Goal: Navigation & Orientation: Find specific page/section

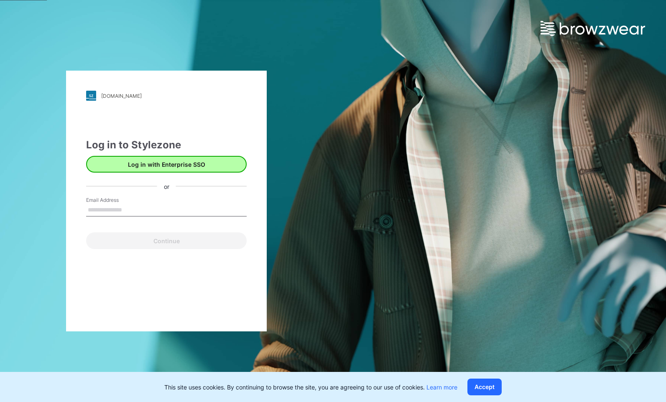
click at [189, 166] on button "Log in with Enterprise SSO" at bounding box center [166, 164] width 161 height 17
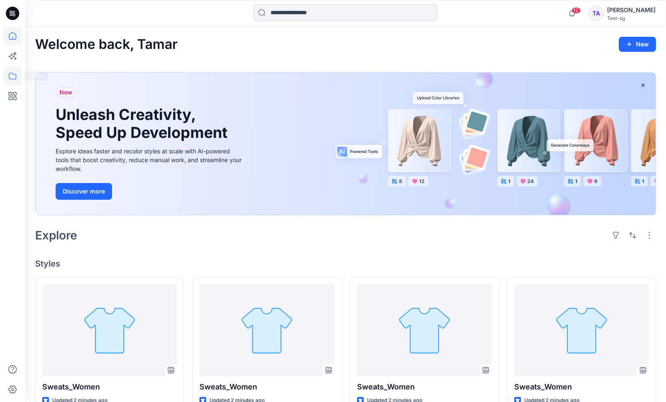
click at [17, 78] on icon at bounding box center [12, 76] width 18 height 18
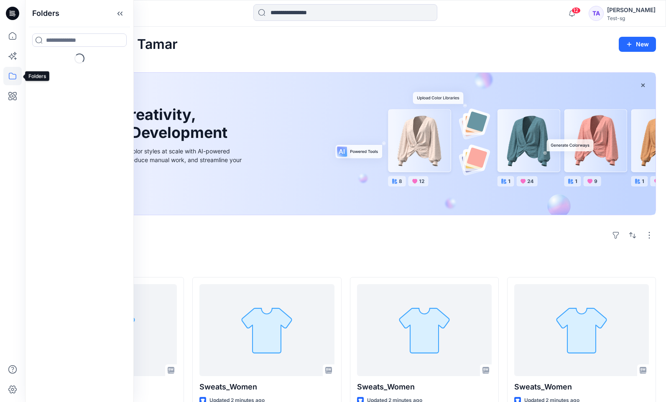
click at [17, 78] on icon at bounding box center [12, 76] width 18 height 18
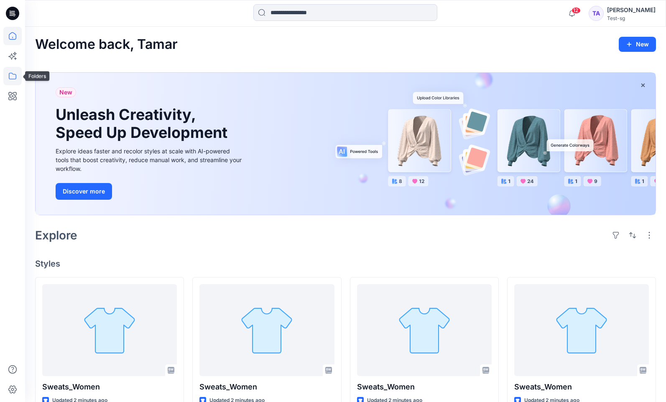
click at [17, 73] on icon at bounding box center [12, 76] width 18 height 18
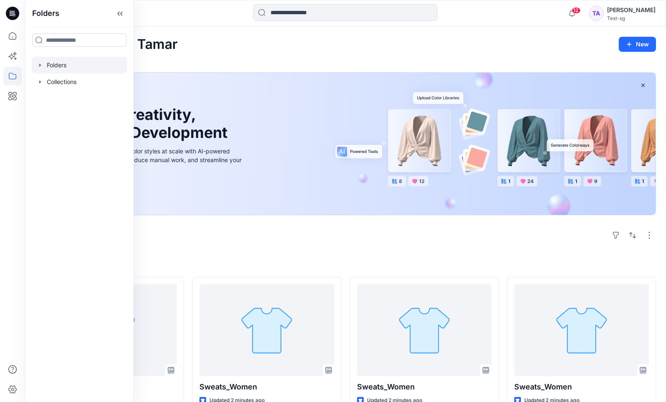
click at [83, 70] on div at bounding box center [79, 65] width 95 height 17
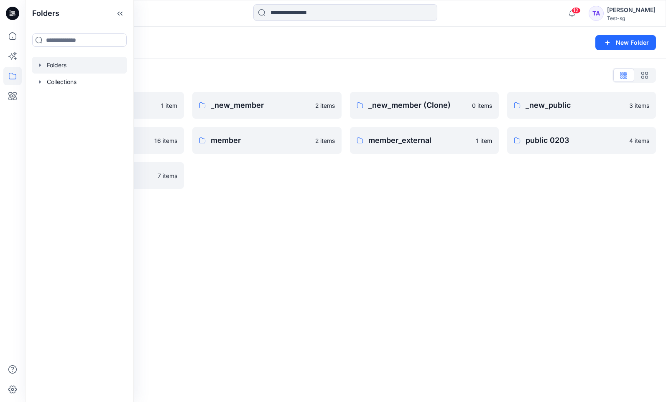
click at [244, 232] on div "Folders New Folder Folders List _new_mem and ex 1 item cw-gen 16 items public 1…" at bounding box center [345, 214] width 641 height 375
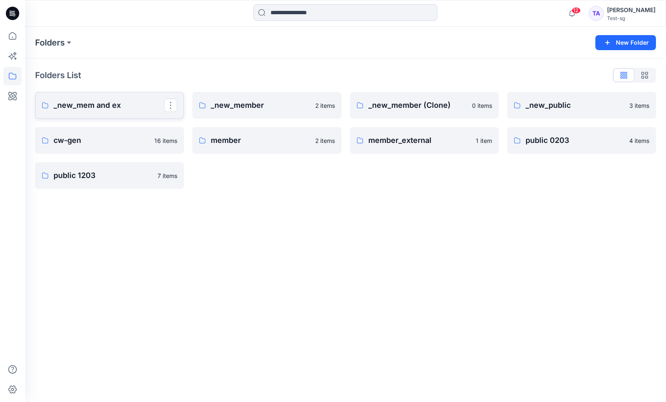
click at [135, 111] on link "_new_mem and ex" at bounding box center [109, 105] width 149 height 27
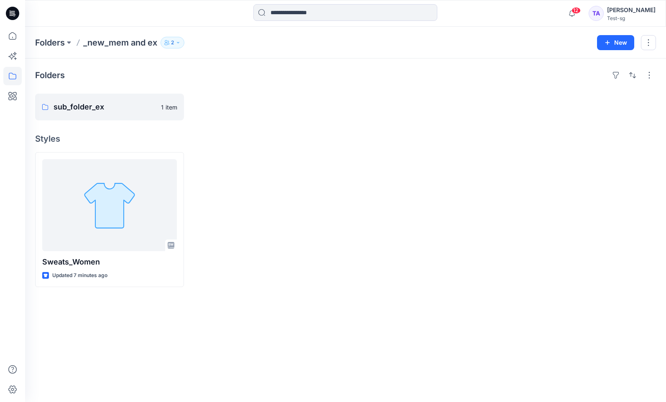
click at [173, 43] on p "2" at bounding box center [172, 42] width 3 height 9
click at [410, 88] on div "Folders sub_folder_ex 1 item Styles Sweats_Women Updated 7 minutes ago" at bounding box center [345, 231] width 641 height 344
click at [173, 46] on p "5" at bounding box center [172, 42] width 3 height 9
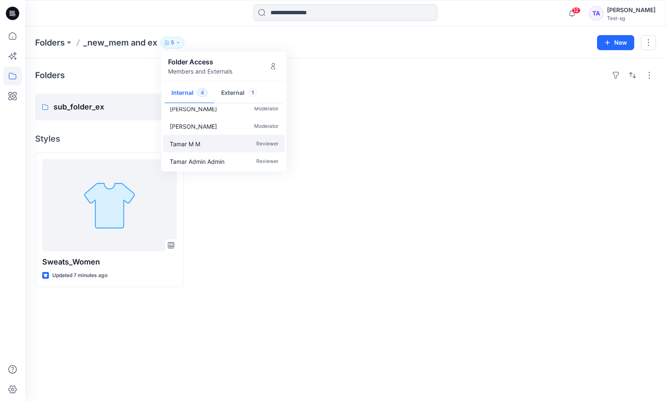
scroll to position [8, 0]
click at [382, 171] on div at bounding box center [424, 219] width 149 height 135
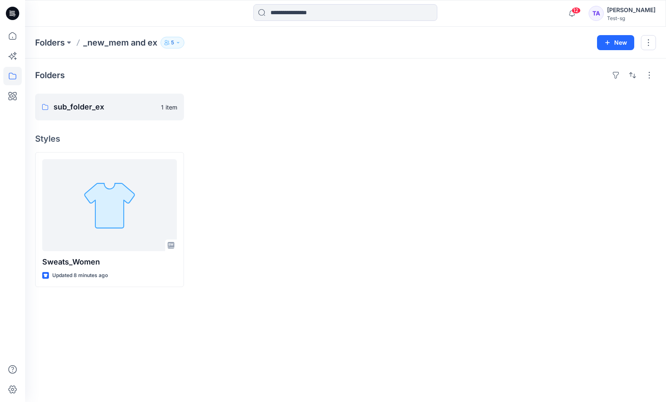
click at [168, 42] on icon "button" at bounding box center [166, 42] width 5 height 5
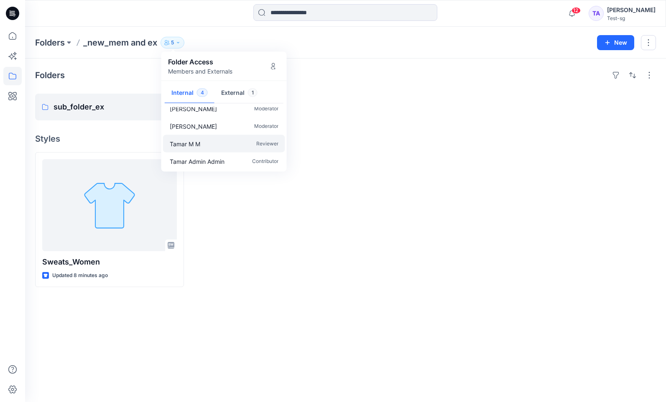
scroll to position [3, 0]
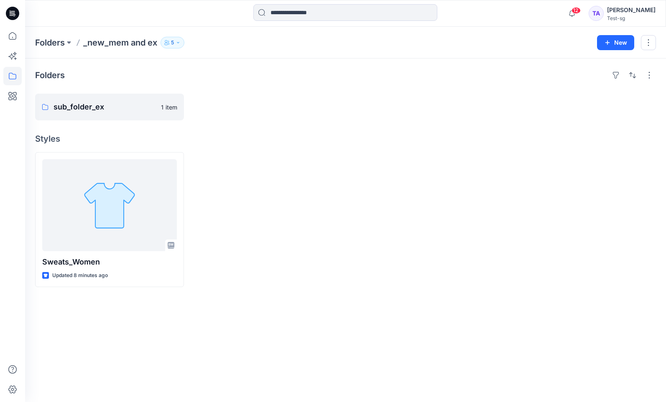
click at [177, 46] on button "5" at bounding box center [173, 43] width 24 height 12
click at [171, 43] on p "5" at bounding box center [172, 42] width 3 height 9
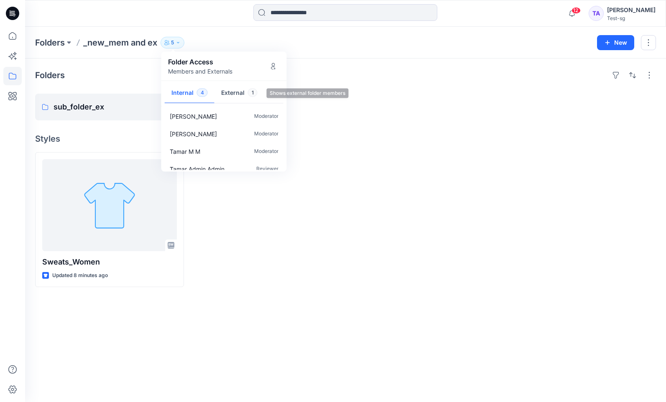
click at [245, 97] on button "External 1" at bounding box center [239, 93] width 50 height 21
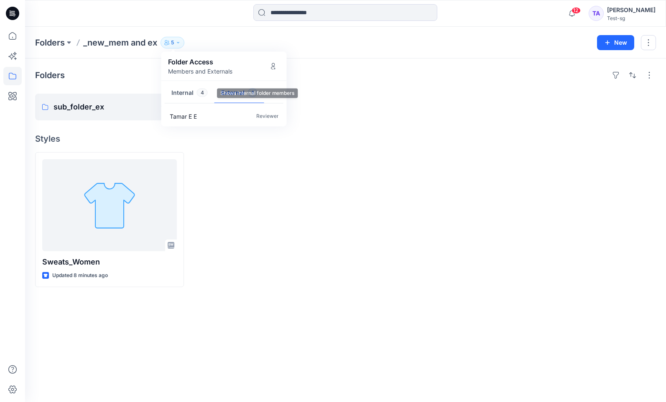
click at [194, 94] on button "Internal 4" at bounding box center [190, 93] width 50 height 21
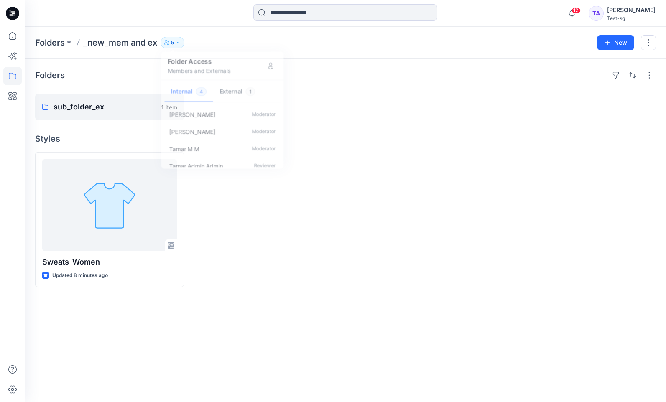
click at [418, 128] on div "Folders sub_folder_ex 1 item Styles Sweats_Women Updated 8 minutes ago" at bounding box center [345, 231] width 641 height 344
click at [53, 41] on p "Folders" at bounding box center [50, 43] width 30 height 12
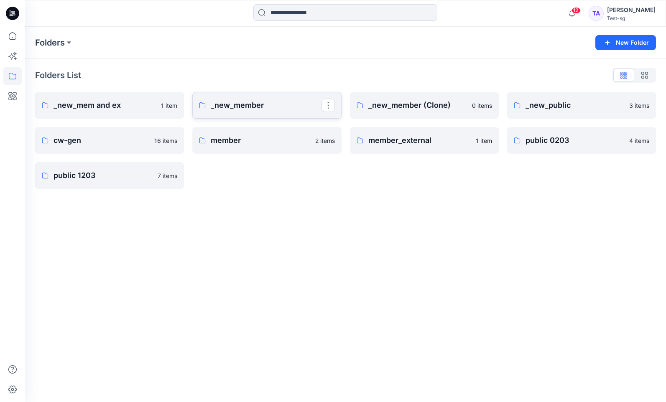
click at [282, 109] on p "_new_member" at bounding box center [266, 105] width 110 height 12
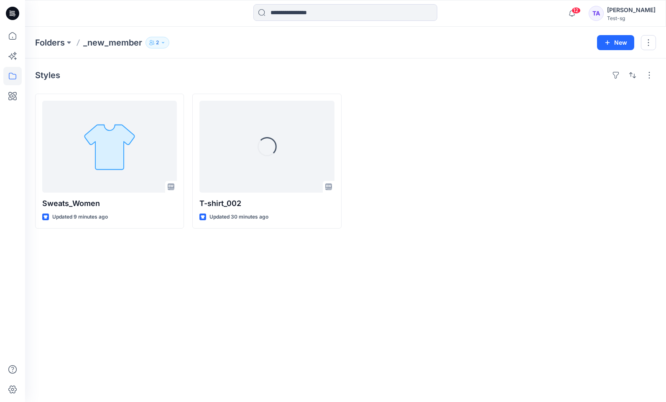
click at [166, 43] on icon "button" at bounding box center [163, 42] width 5 height 5
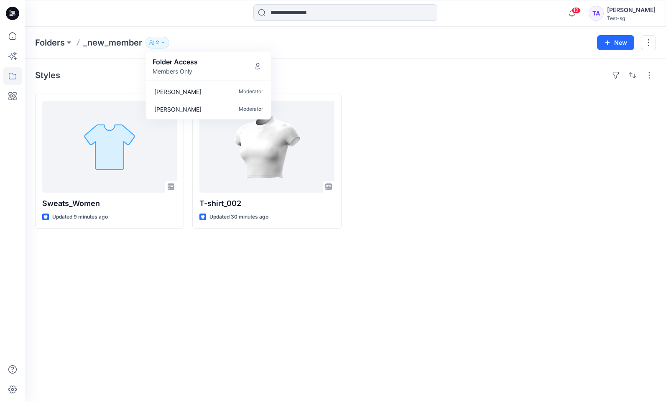
click at [388, 143] on div at bounding box center [424, 161] width 149 height 135
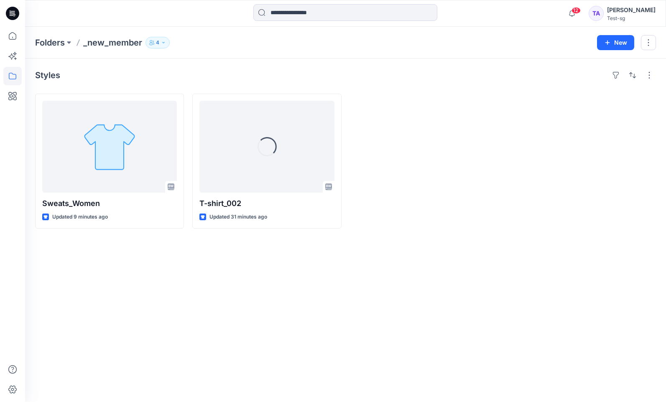
click at [154, 43] on icon "button" at bounding box center [151, 42] width 5 height 5
click at [161, 41] on icon "button" at bounding box center [163, 42] width 5 height 5
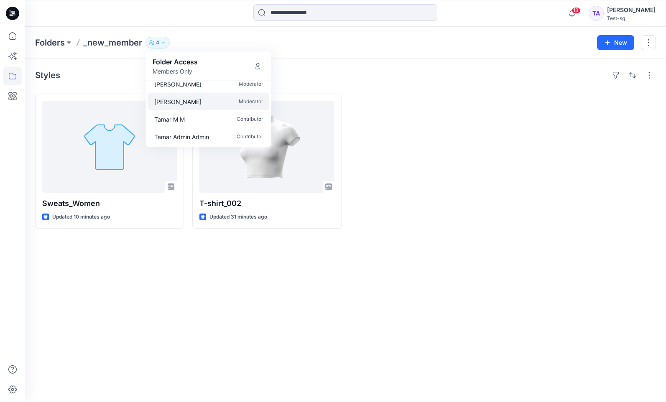
scroll to position [8, 0]
click at [319, 79] on div "Styles" at bounding box center [345, 75] width 621 height 13
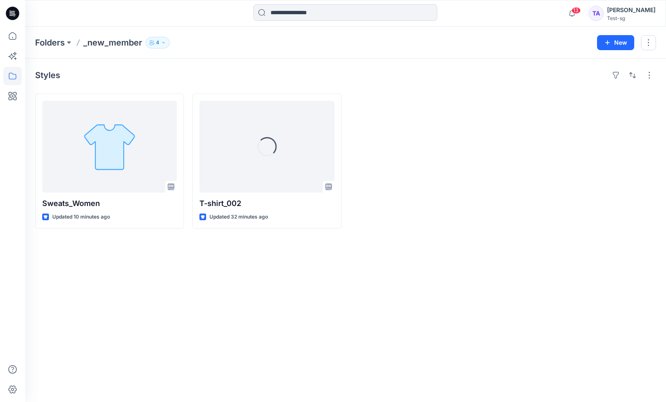
click at [162, 41] on icon "button" at bounding box center [163, 42] width 5 height 5
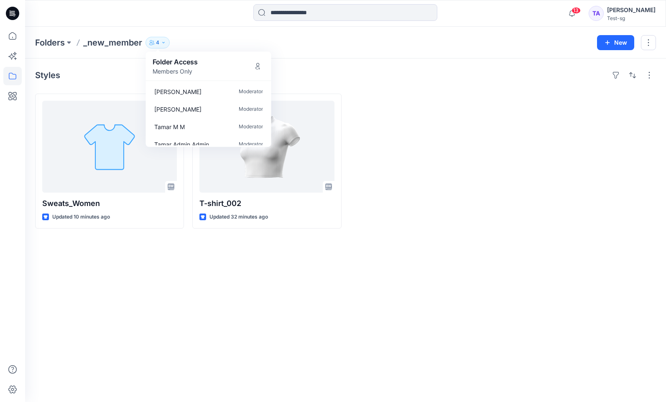
click at [538, 148] on div at bounding box center [581, 161] width 149 height 135
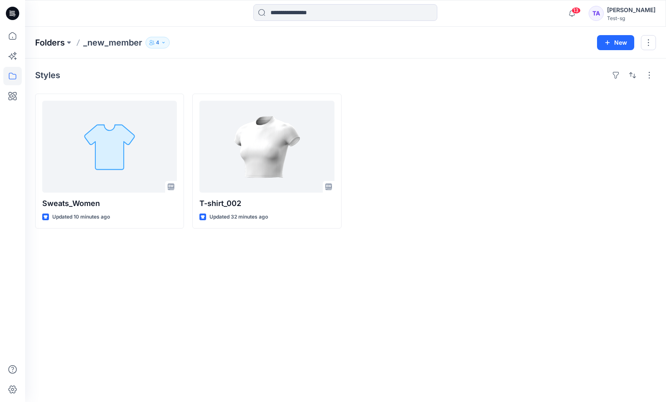
click at [50, 41] on p "Folders" at bounding box center [50, 43] width 30 height 12
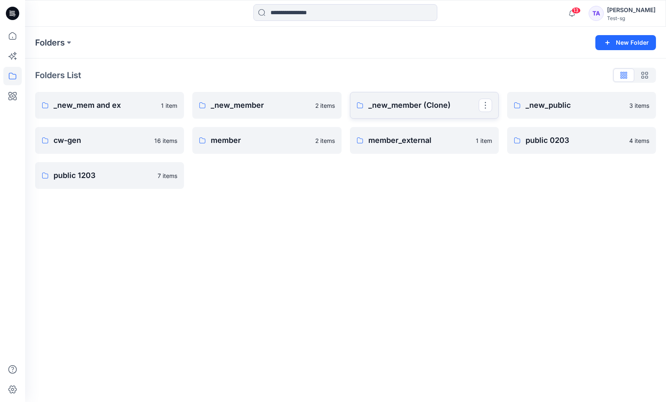
click at [415, 108] on p "_new_member (Clone)" at bounding box center [423, 105] width 110 height 12
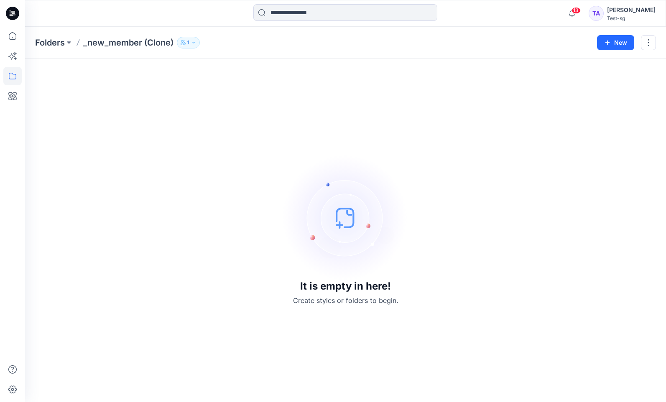
click at [189, 41] on p "1" at bounding box center [188, 42] width 2 height 9
click at [184, 42] on icon "button" at bounding box center [183, 42] width 5 height 5
click at [403, 105] on div "It is empty in here! Create styles or folders to begin." at bounding box center [345, 231] width 621 height 324
click at [197, 45] on button "3" at bounding box center [189, 43] width 24 height 12
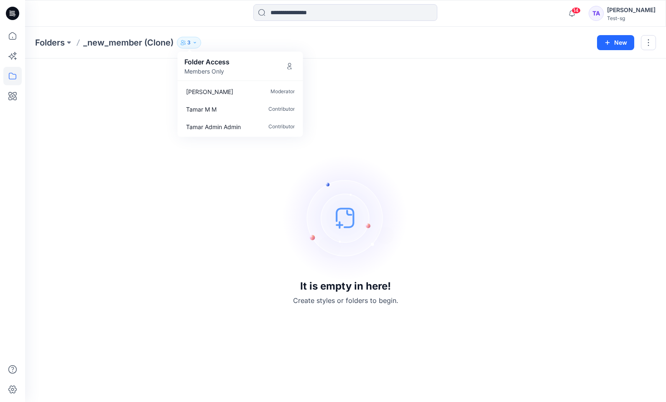
click at [366, 101] on div "It is empty in here! Create styles or folders to begin." at bounding box center [345, 231] width 621 height 324
click at [194, 41] on icon "button" at bounding box center [194, 42] width 5 height 5
click at [375, 104] on div "It is empty in here! Create styles or folders to begin." at bounding box center [345, 231] width 621 height 324
click at [13, 77] on icon at bounding box center [12, 76] width 18 height 18
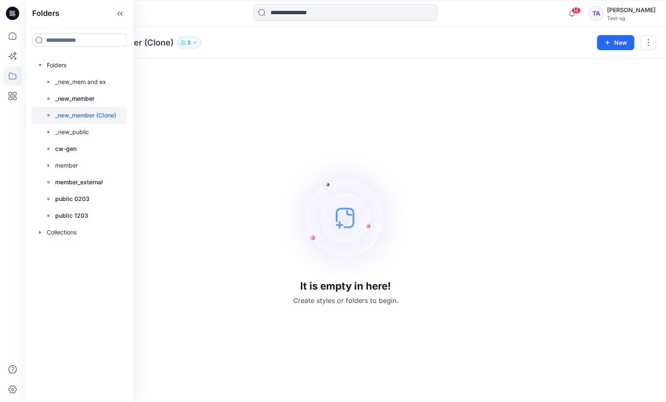
click at [181, 107] on div "It is empty in here! Create styles or folders to begin." at bounding box center [345, 231] width 621 height 324
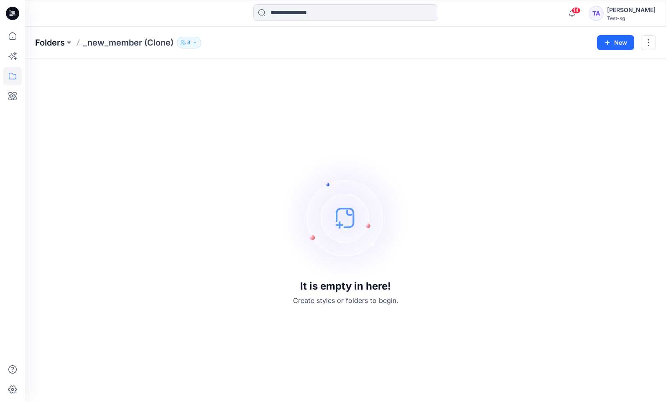
click at [59, 44] on p "Folders" at bounding box center [50, 43] width 30 height 12
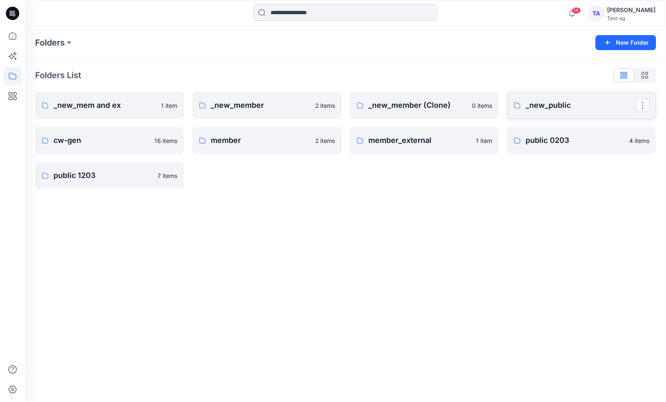
click at [555, 106] on p "_new_public" at bounding box center [580, 105] width 110 height 12
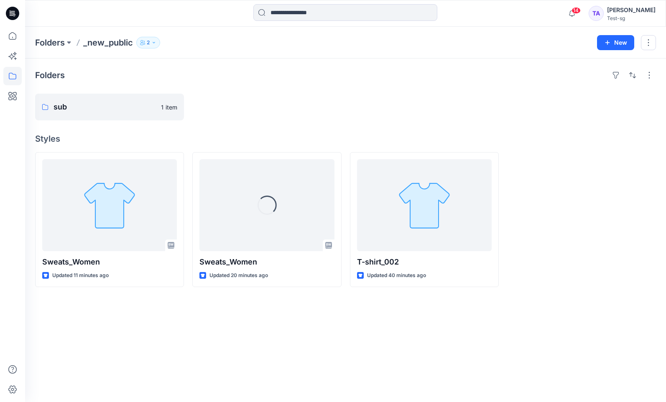
click at [158, 46] on button "2" at bounding box center [148, 43] width 24 height 12
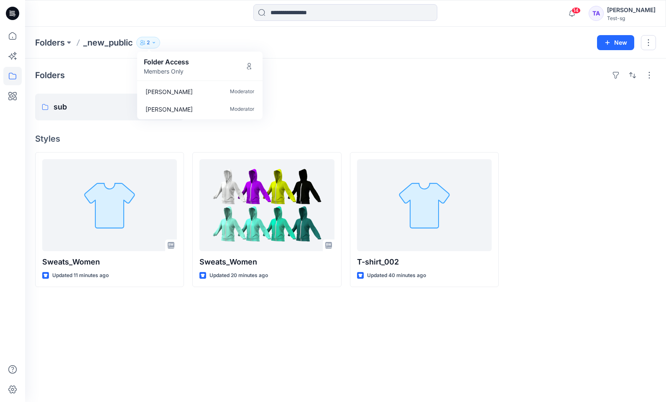
click at [158, 46] on button "2" at bounding box center [148, 43] width 24 height 12
click at [313, 98] on div at bounding box center [266, 107] width 149 height 27
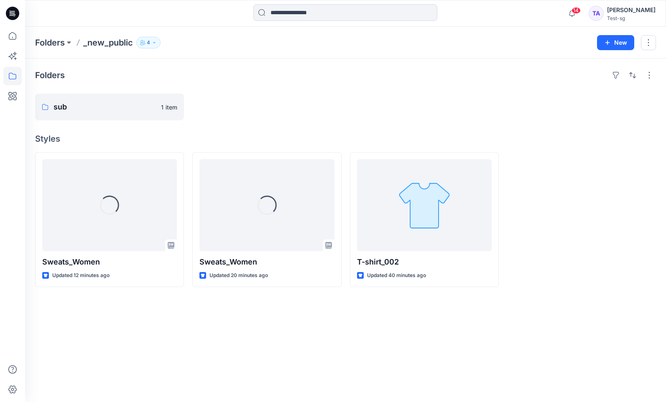
click at [153, 45] on button "4" at bounding box center [148, 43] width 24 height 12
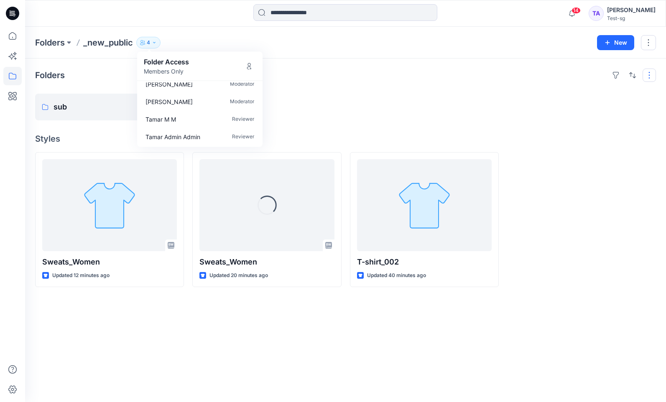
scroll to position [8, 0]
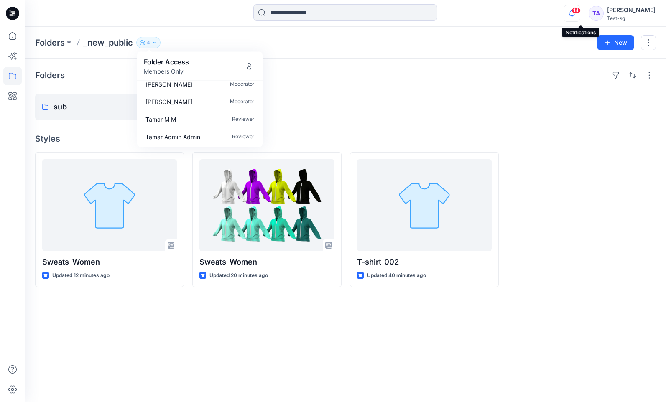
click at [580, 19] on icon "button" at bounding box center [572, 13] width 16 height 17
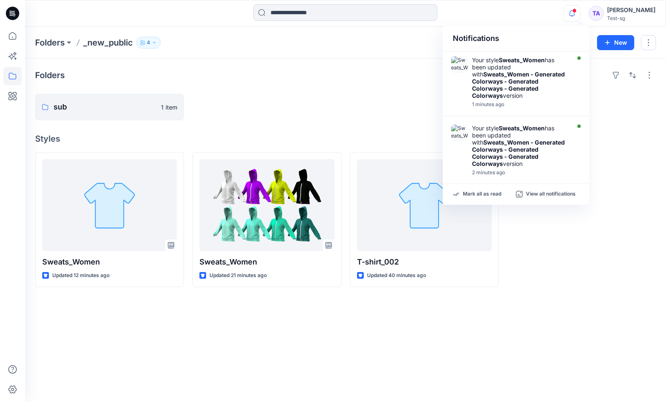
click at [580, 19] on icon "button" at bounding box center [572, 13] width 16 height 17
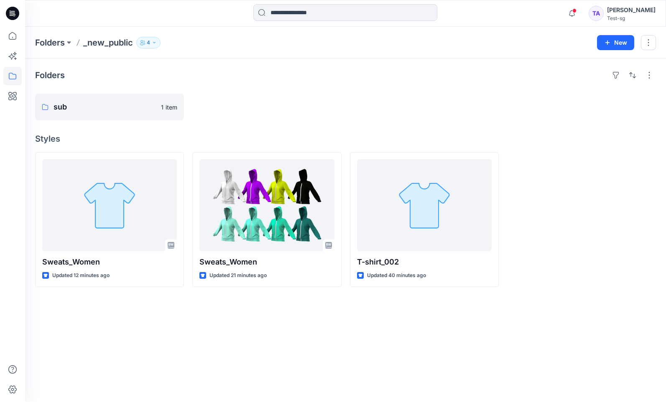
click at [152, 42] on button "4" at bounding box center [148, 43] width 24 height 12
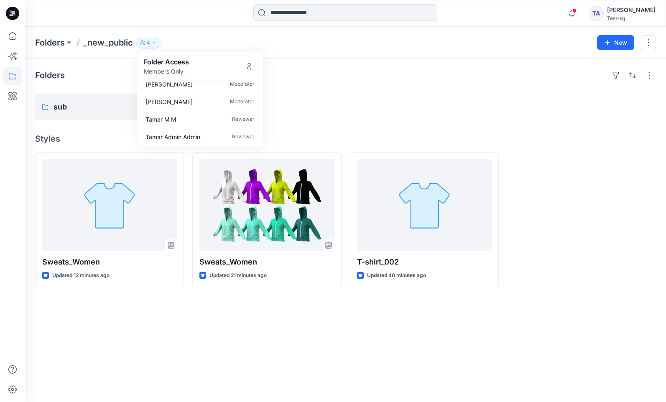
click at [152, 42] on button "4" at bounding box center [148, 43] width 24 height 12
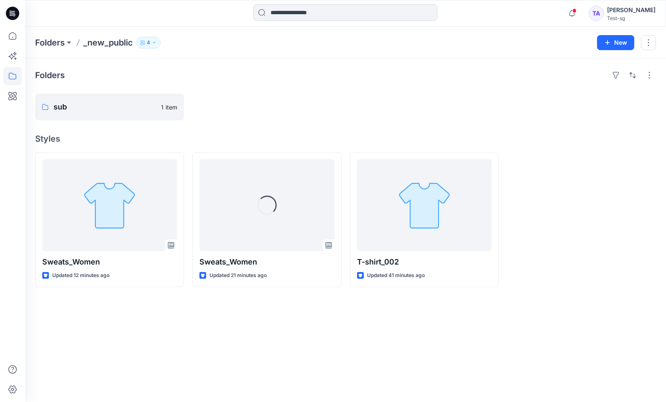
click at [156, 43] on icon "button" at bounding box center [154, 42] width 5 height 5
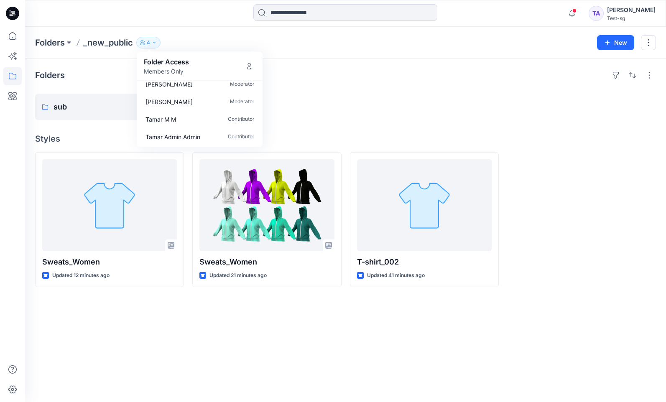
scroll to position [8, 0]
click at [499, 123] on div "Folders sub 1 item Styles Sweats_Women Updated 12 minutes ago Sweats_Women Upda…" at bounding box center [345, 231] width 641 height 344
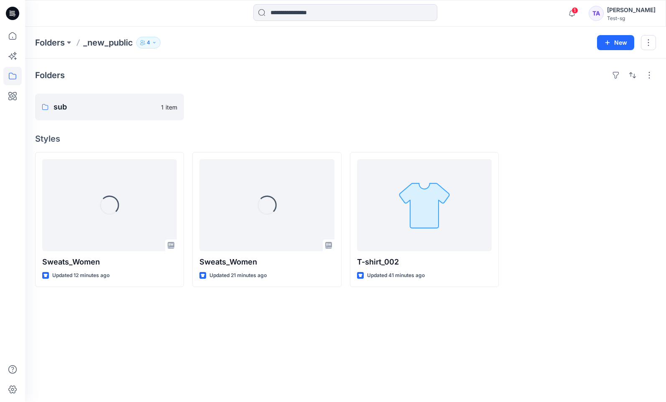
click at [153, 42] on icon "button" at bounding box center [154, 42] width 5 height 5
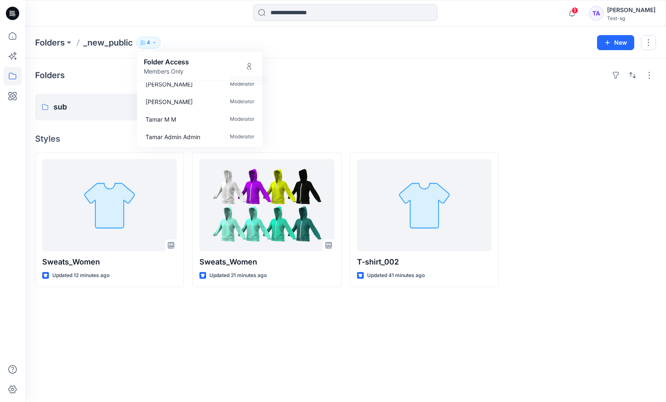
scroll to position [8, 0]
click at [499, 120] on div "Folders sub 1 item Styles Sweats_Women Updated 12 minutes ago Sweats_Women Upda…" at bounding box center [345, 231] width 641 height 344
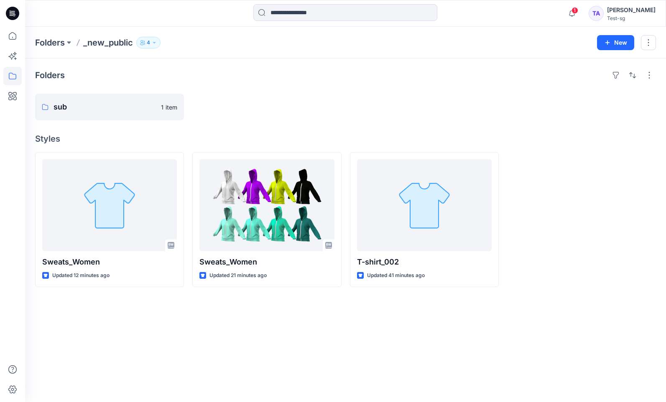
click at [152, 40] on button "4" at bounding box center [148, 43] width 24 height 12
click at [10, 76] on icon at bounding box center [12, 76] width 18 height 18
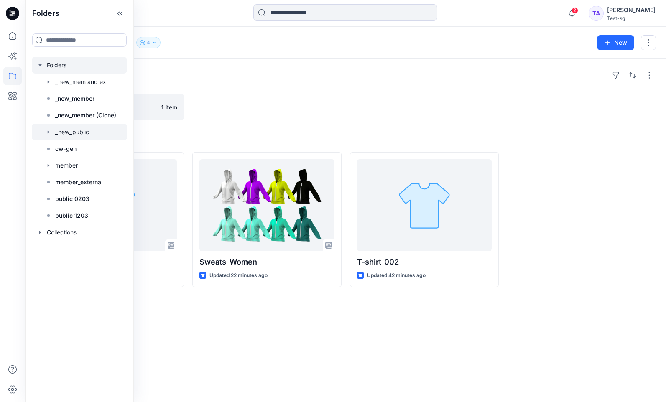
click at [72, 64] on div at bounding box center [79, 65] width 95 height 17
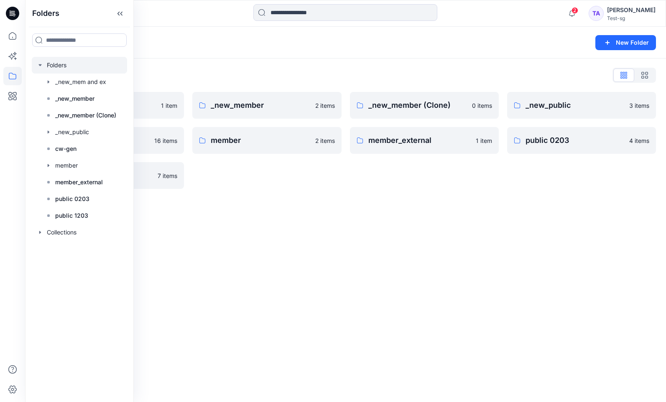
click at [412, 273] on div "Folders New Folder Folders List _new_mem and ex 1 item cw-gen 16 items public 1…" at bounding box center [345, 214] width 641 height 375
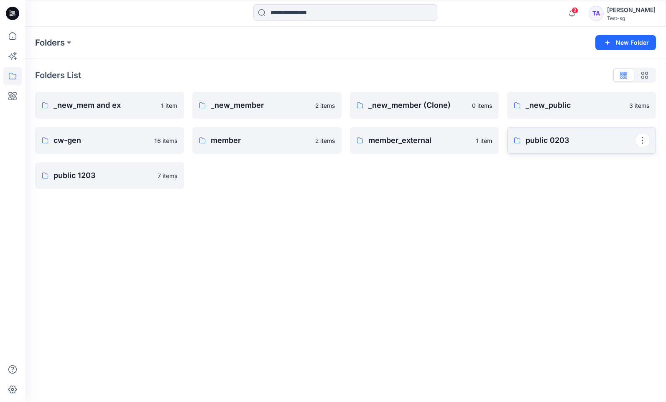
click at [621, 145] on p "public 0203" at bounding box center [580, 141] width 110 height 12
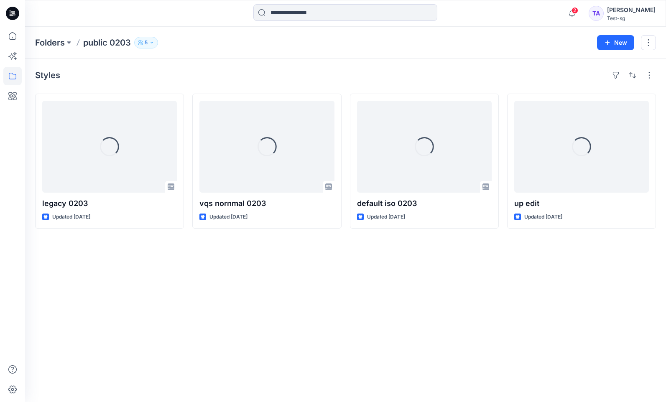
click at [155, 39] on button "5" at bounding box center [146, 43] width 24 height 12
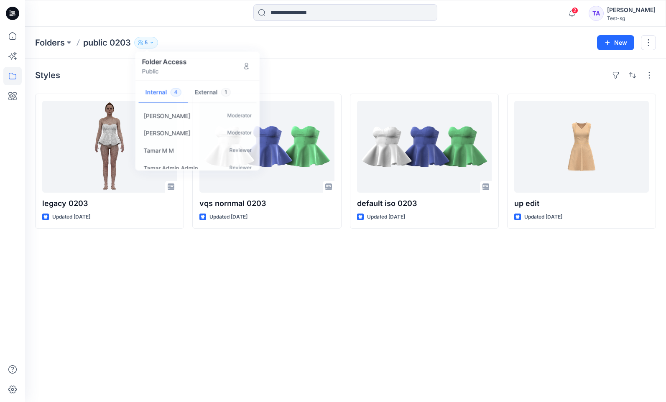
click at [292, 59] on div "Styles legacy 0203 Updated [DATE] vqs nornmal 0203 Updated [DATE] default iso 0…" at bounding box center [345, 231] width 641 height 344
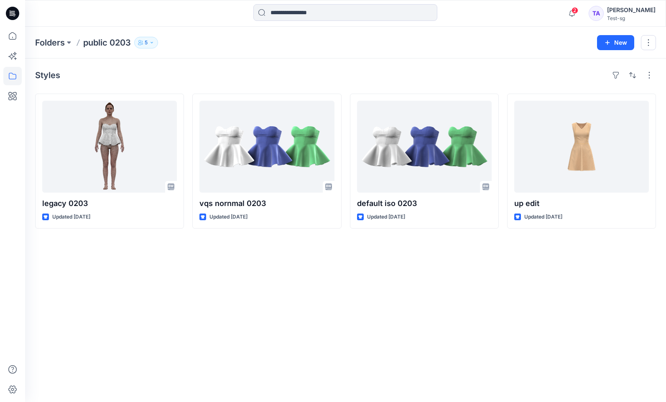
click at [146, 44] on p "5" at bounding box center [146, 42] width 3 height 9
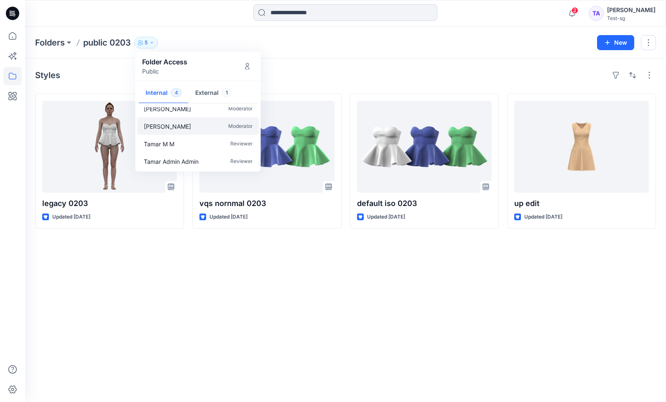
scroll to position [8, 0]
click at [207, 98] on button "External 1" at bounding box center [214, 93] width 50 height 21
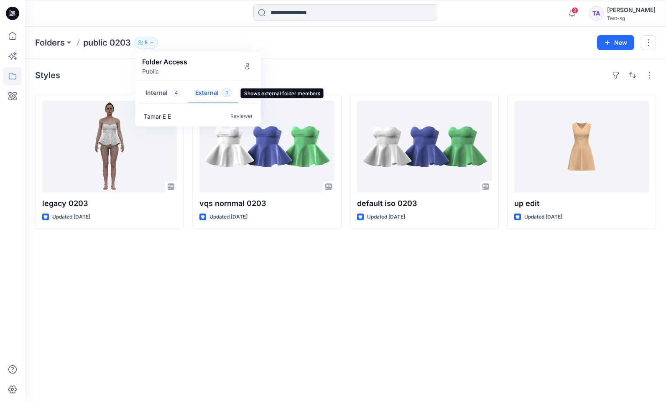
scroll to position [0, 0]
click at [166, 94] on button "Internal 4" at bounding box center [164, 93] width 50 height 21
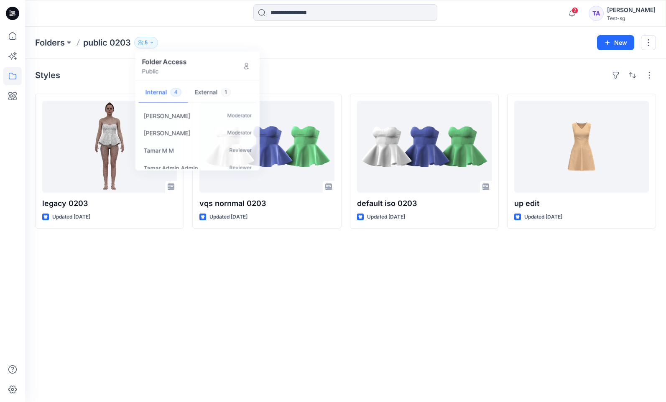
click at [373, 278] on div "Styles legacy 0203 Updated [DATE] vqs nornmal 0203 Updated [DATE] default iso 0…" at bounding box center [345, 231] width 641 height 344
